Goal: Information Seeking & Learning: Find specific fact

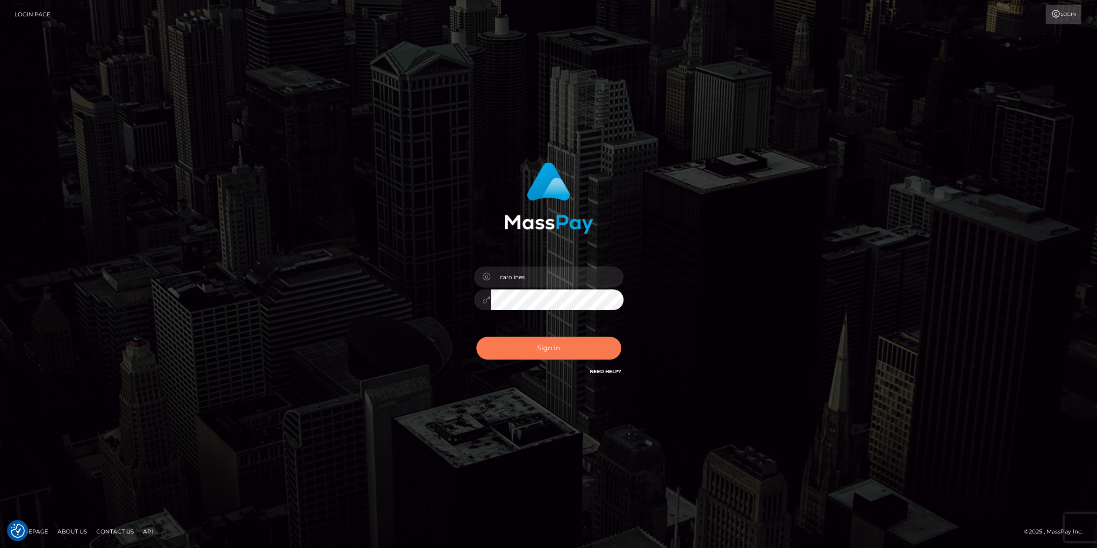
click at [539, 348] on button "Sign in" at bounding box center [548, 347] width 145 height 23
click at [538, 350] on button "Sign in" at bounding box center [548, 347] width 145 height 23
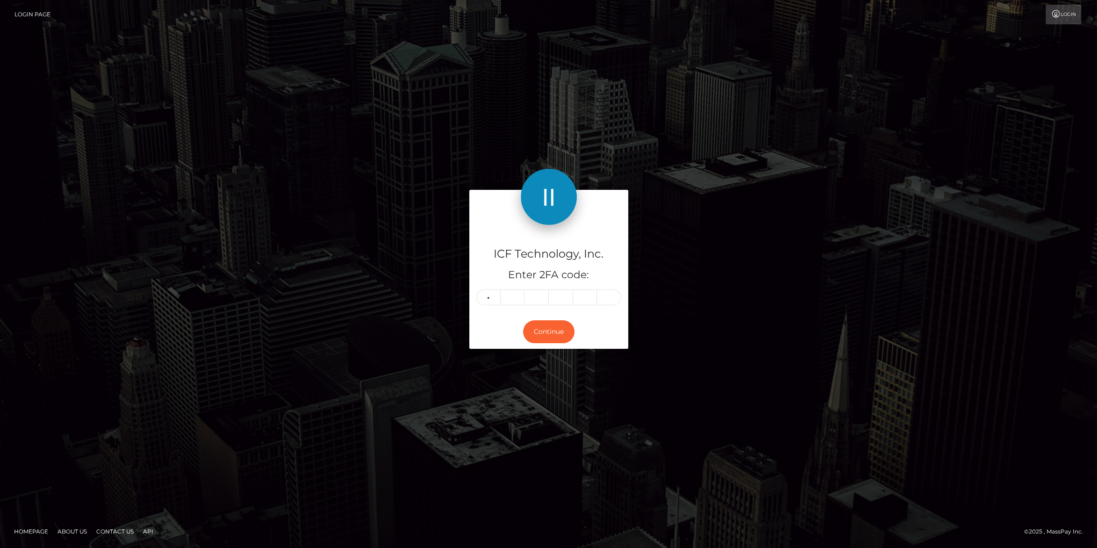
type input "6"
type input "2"
type input "7"
type input "8"
type input "7"
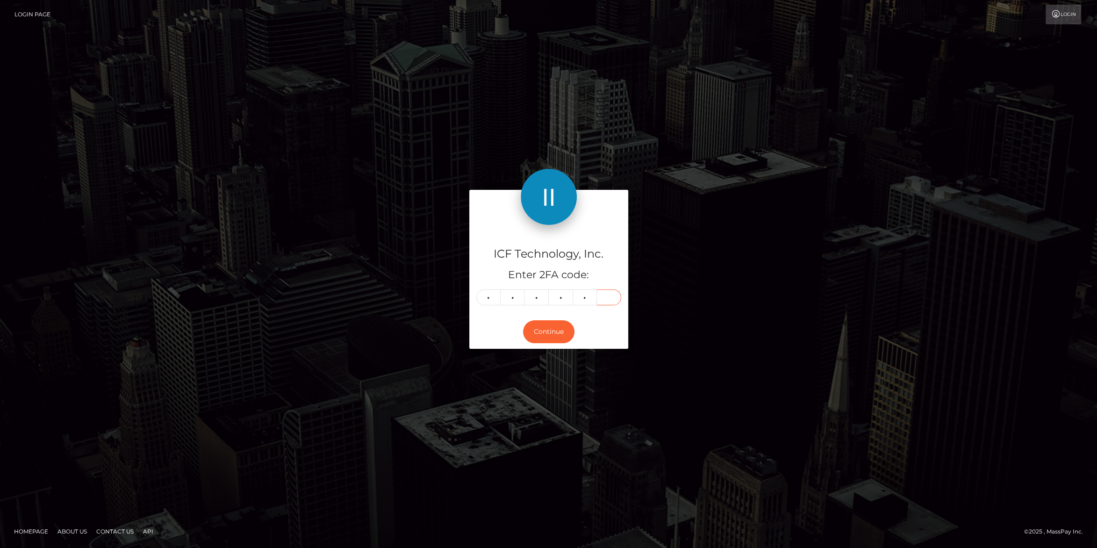
type input "7"
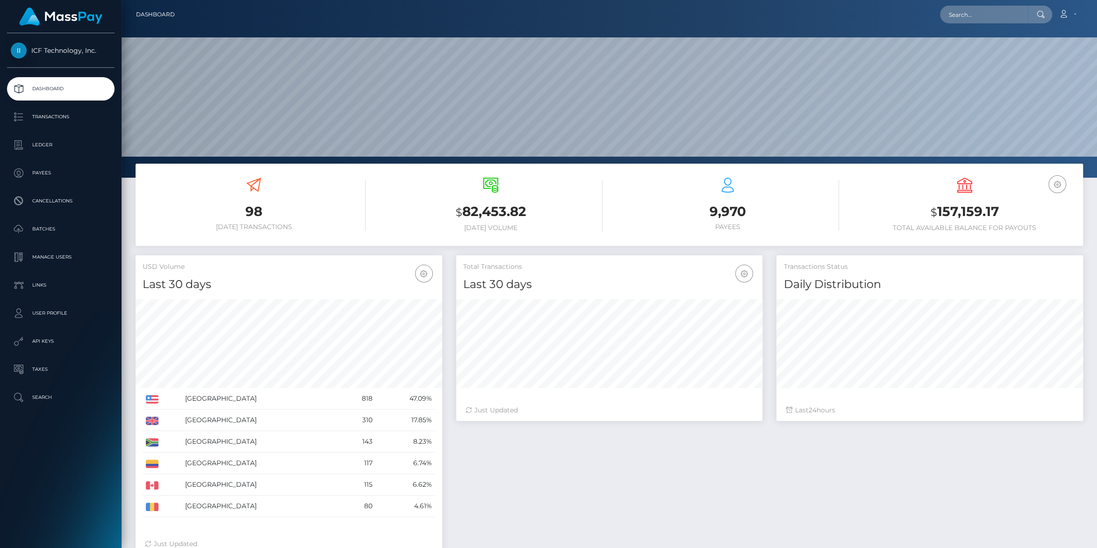
scroll to position [165, 306]
click at [49, 230] on p "Batches" at bounding box center [61, 229] width 100 height 14
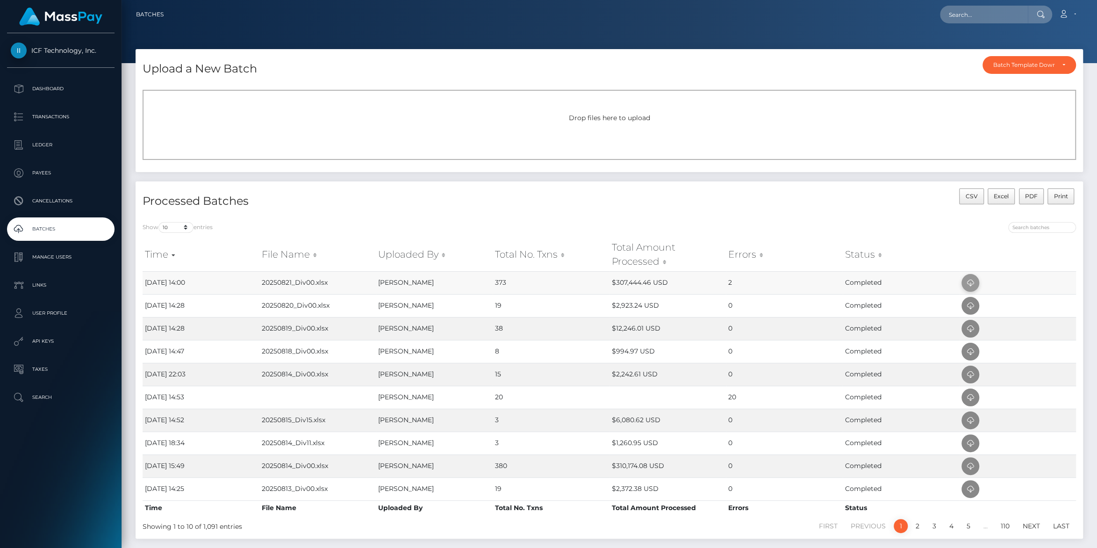
click at [969, 281] on icon at bounding box center [970, 283] width 11 height 12
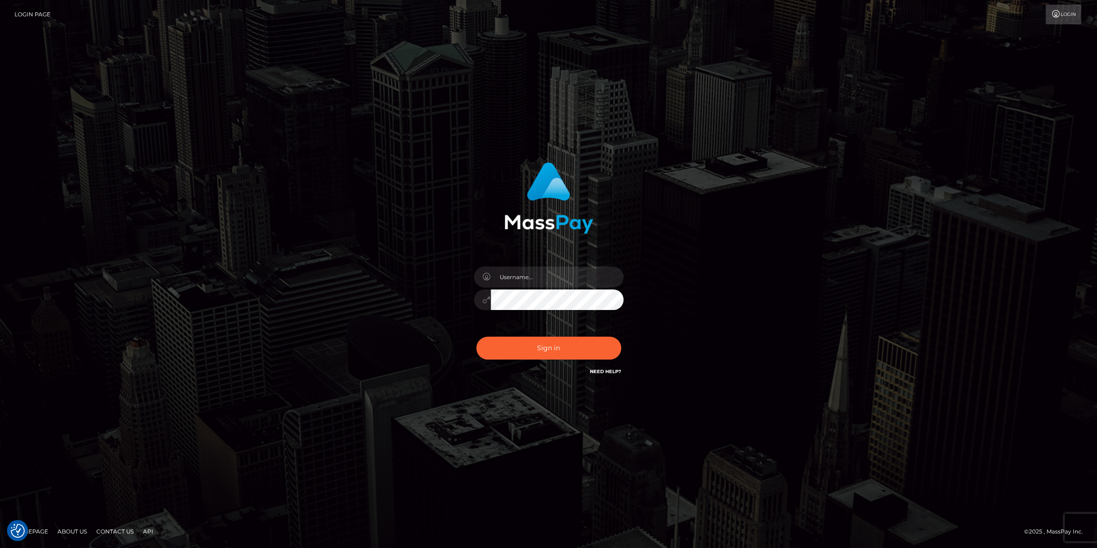
type input "carolines"
click at [552, 349] on button "Sign in" at bounding box center [548, 347] width 145 height 23
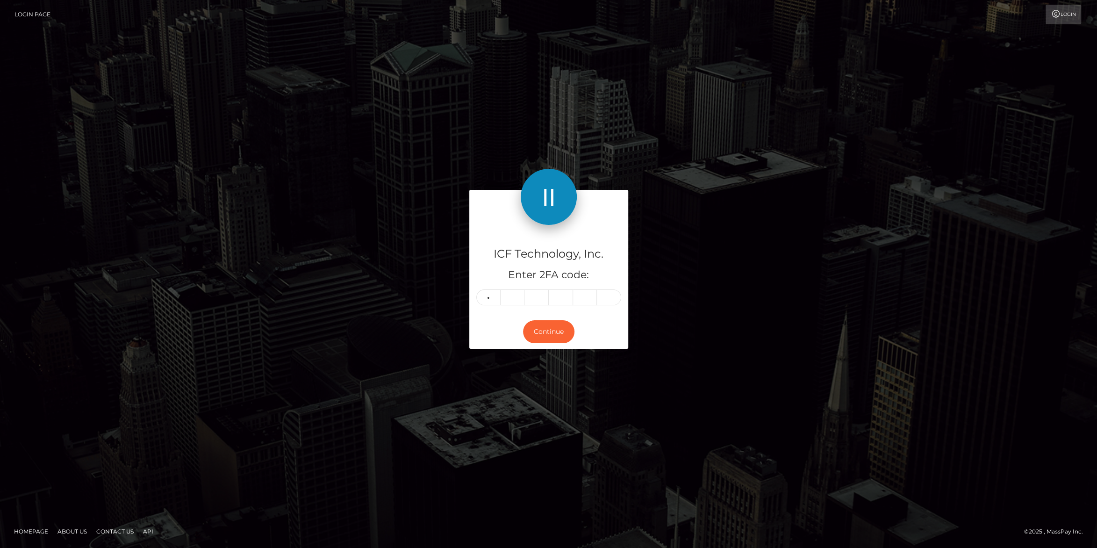
type input "4"
type input "6"
type input "4"
type input "6"
type input "8"
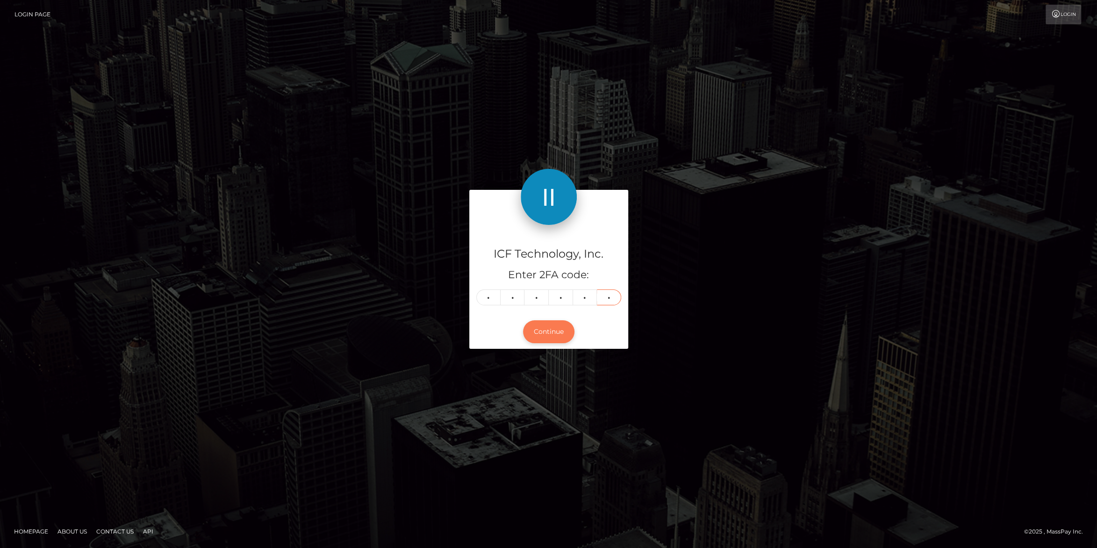
type input "8"
click at [552, 322] on button "Continue" at bounding box center [548, 331] width 51 height 23
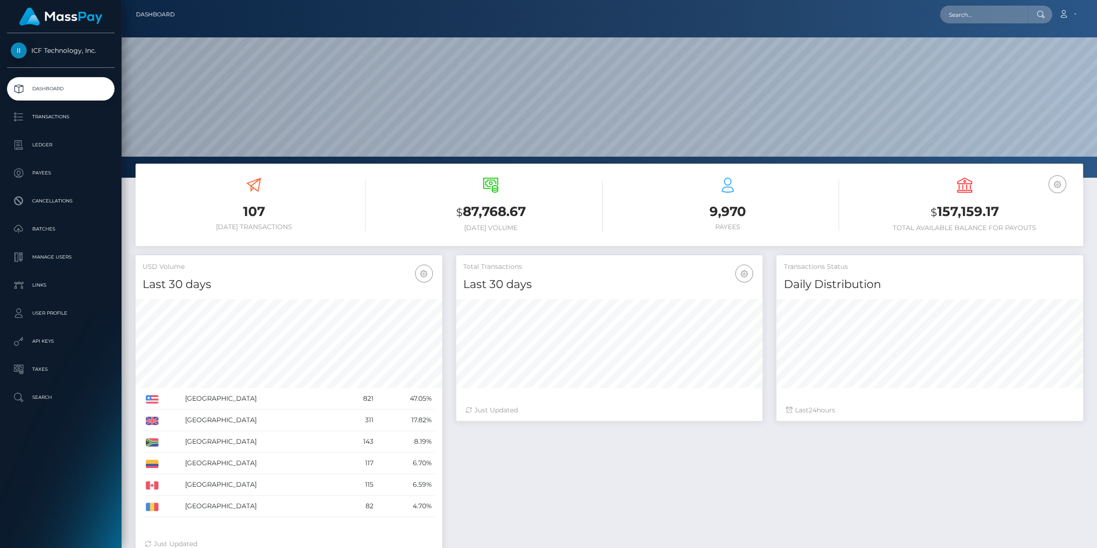
scroll to position [165, 306]
click at [42, 228] on p "Batches" at bounding box center [61, 229] width 100 height 14
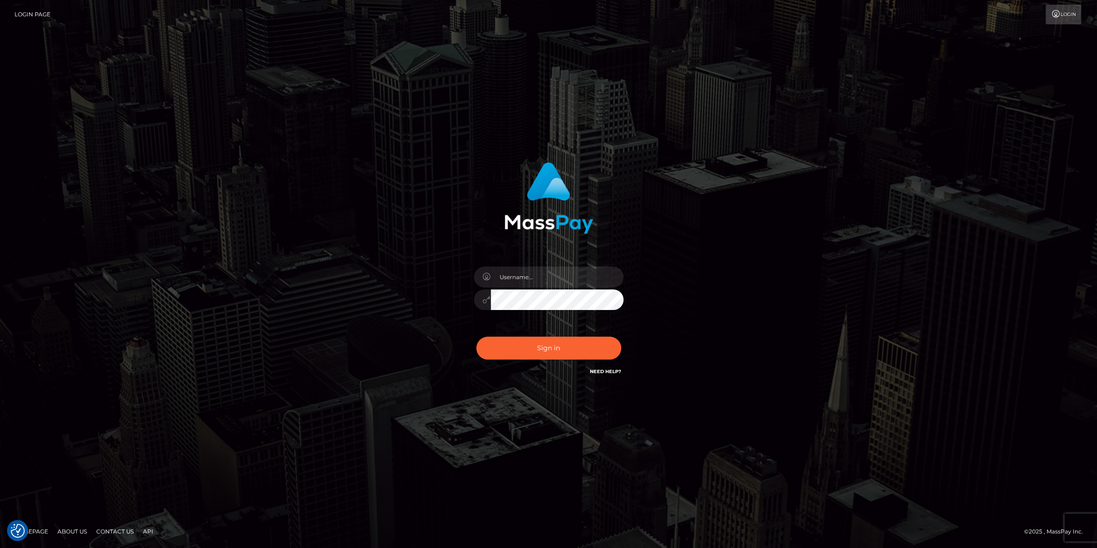
type input "carolines"
click at [544, 350] on button "Sign in" at bounding box center [548, 347] width 145 height 23
click at [546, 344] on button "Sign in" at bounding box center [548, 347] width 145 height 23
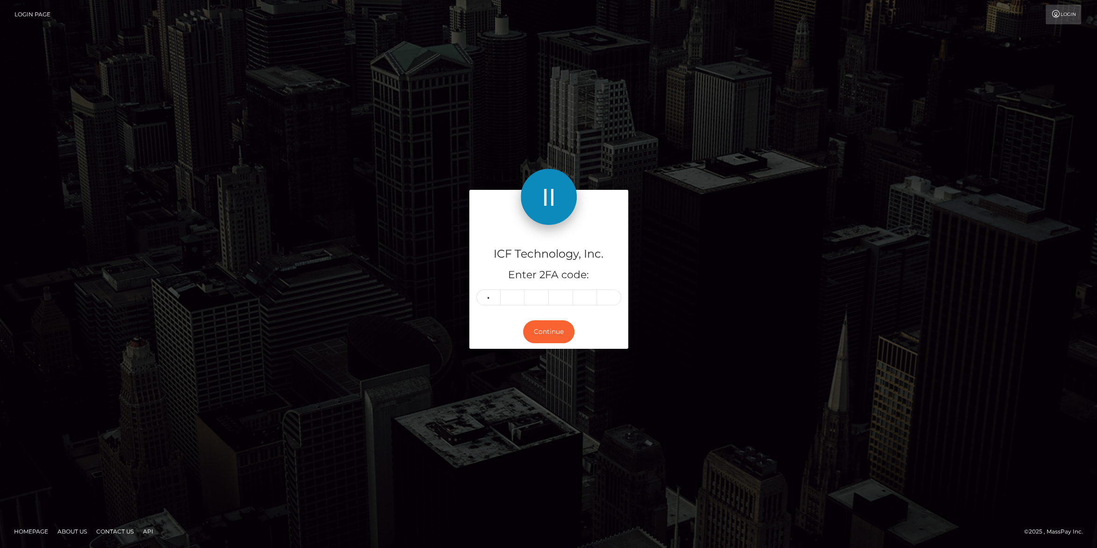
type input "7"
type input "5"
type input "7"
type input "9"
type input "6"
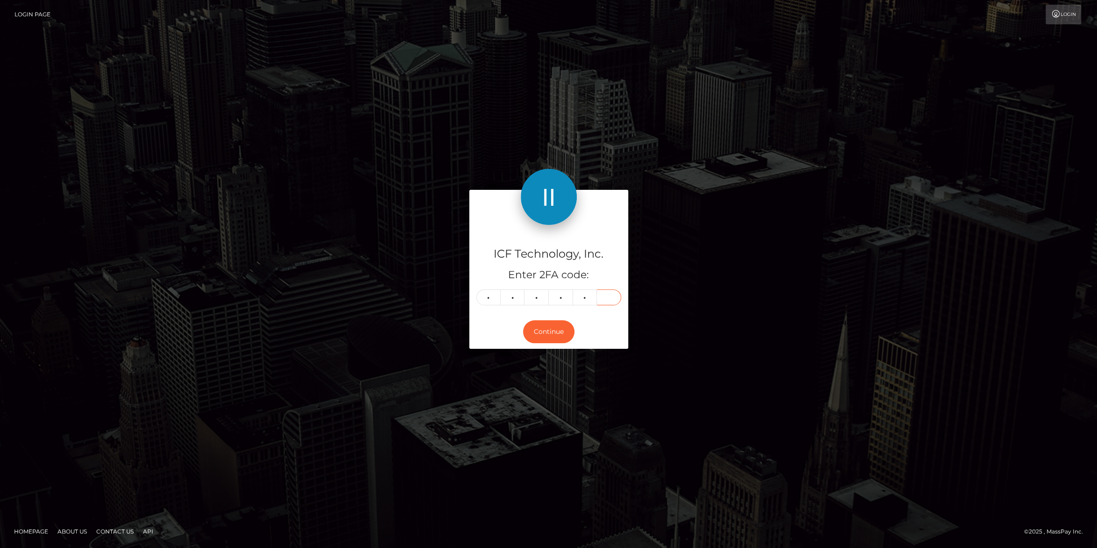
type input "6"
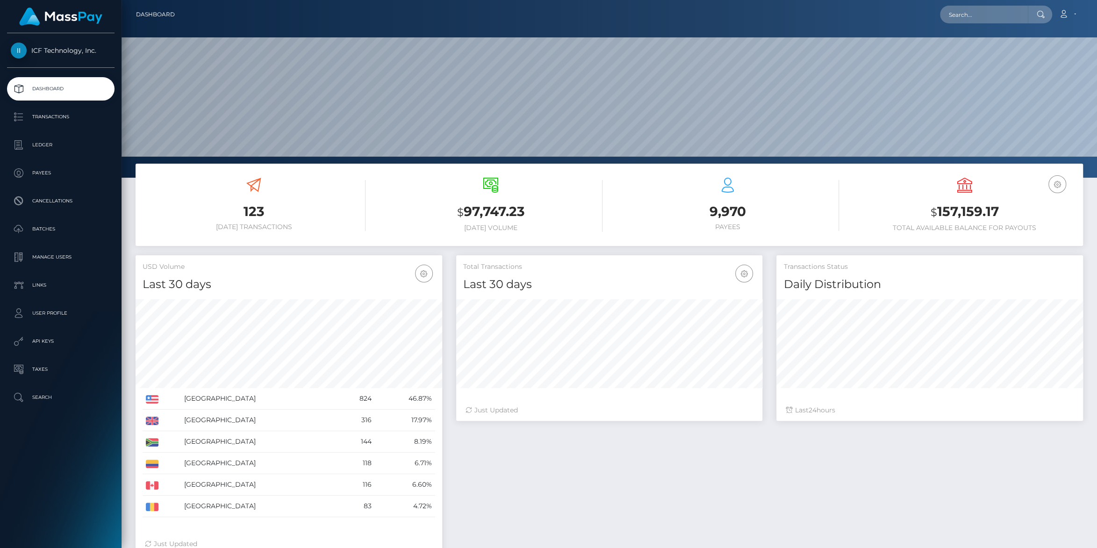
scroll to position [165, 306]
click at [54, 171] on p "Payees" at bounding box center [61, 173] width 100 height 14
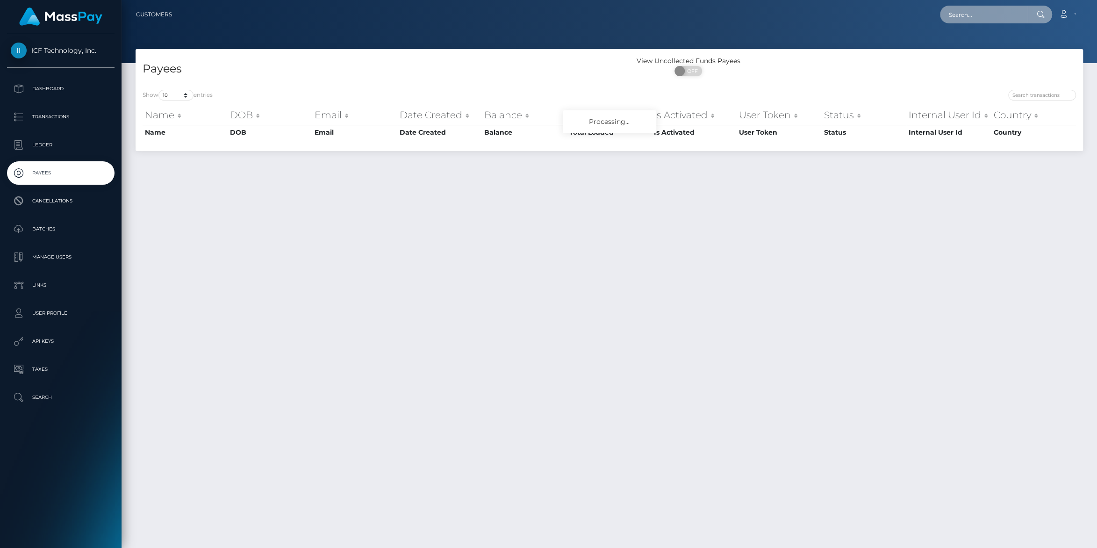
click at [966, 13] on input "text" at bounding box center [984, 15] width 88 height 18
paste input "[EMAIL_ADDRESS][DOMAIN_NAME]"
type input "[EMAIL_ADDRESS][DOMAIN_NAME]"
click at [956, 49] on link "[PERSON_NAME]" at bounding box center [977, 48] width 75 height 17
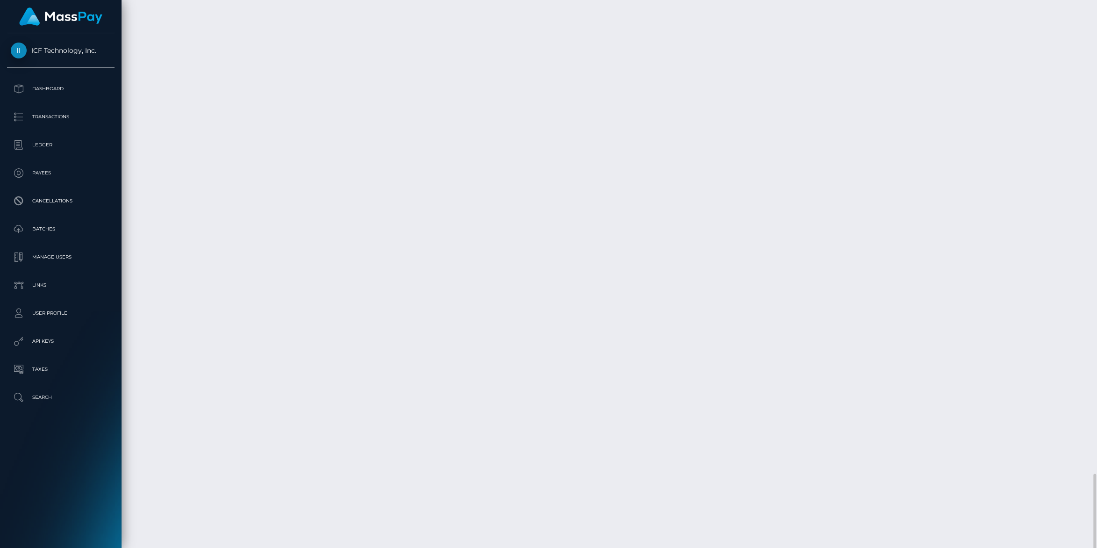
scroll to position [2137, 0]
